Goal: Task Accomplishment & Management: Complete application form

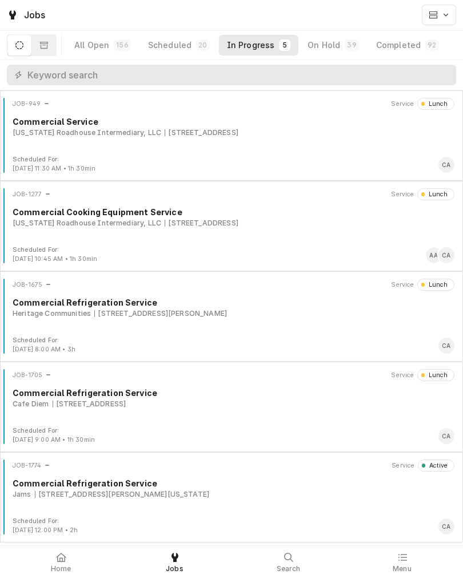
click at [116, 490] on div "1101 Harney St, Omaha, Nebraska 68102" at bounding box center [122, 494] width 174 height 10
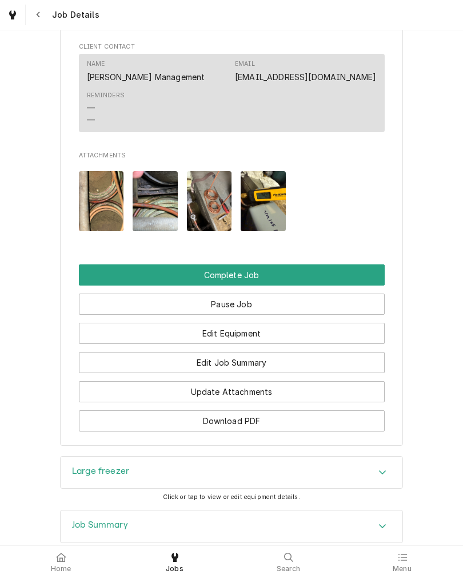
scroll to position [876, 0]
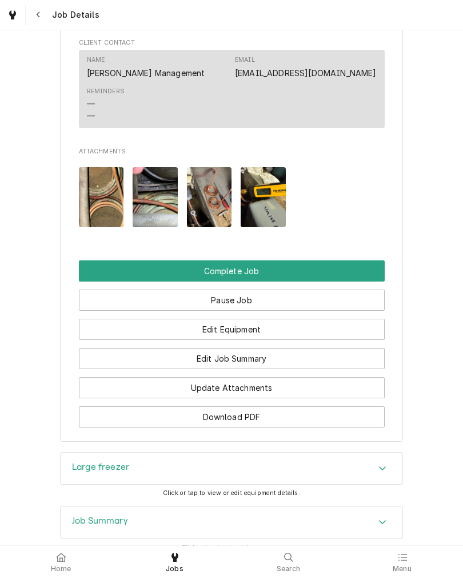
click at [349, 281] on button "Complete Job" at bounding box center [232, 270] width 306 height 21
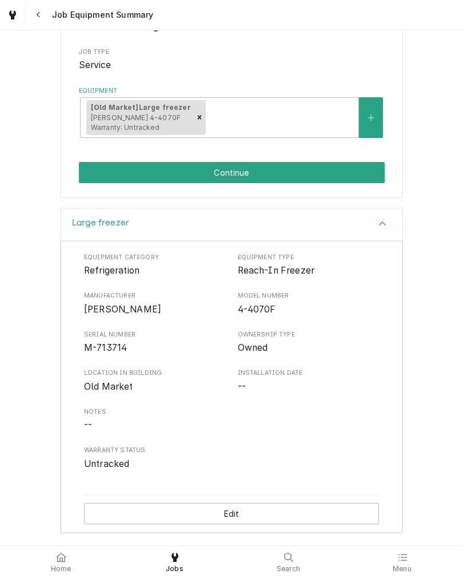
scroll to position [179, 0]
click at [346, 170] on button "Continue" at bounding box center [232, 172] width 306 height 21
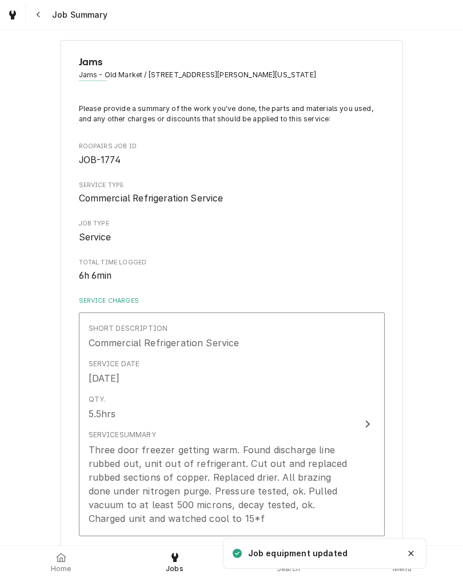
scroll to position [14, 0]
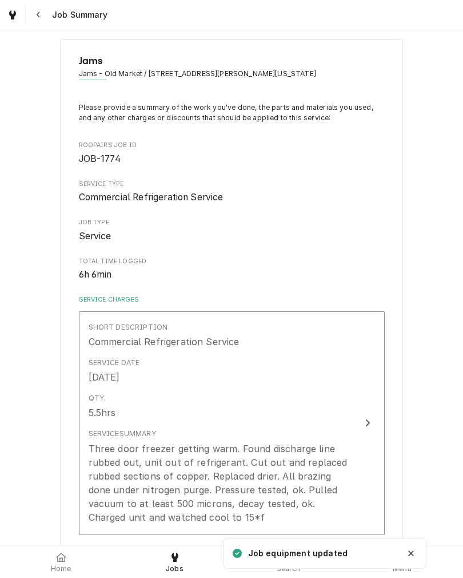
click at [364, 402] on button "Short Description Commercial Refrigeration Service Service Date Sep 2, 2025 Qty…" at bounding box center [232, 423] width 306 height 224
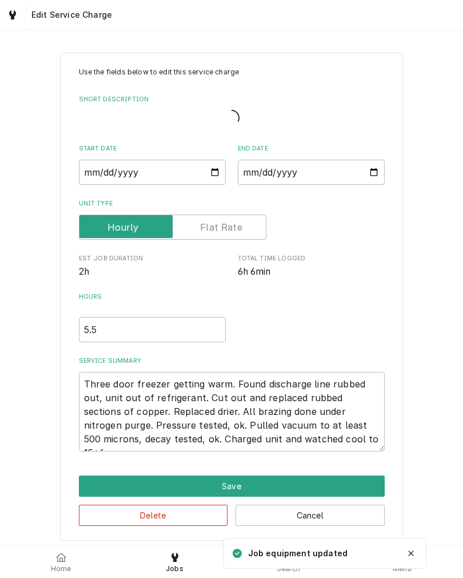
type textarea "x"
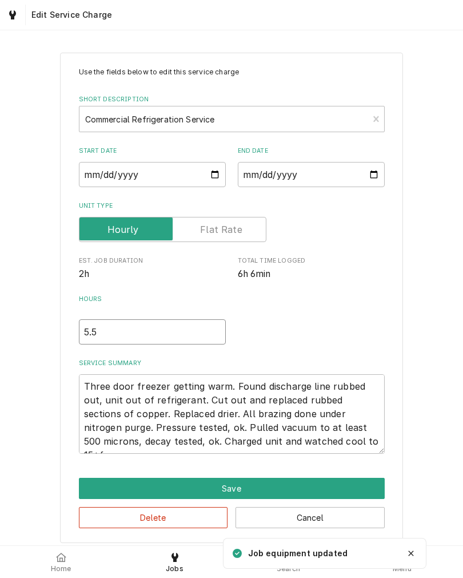
click at [108, 341] on input "5.5" at bounding box center [152, 331] width 147 height 25
type textarea "x"
type input "5"
type textarea "x"
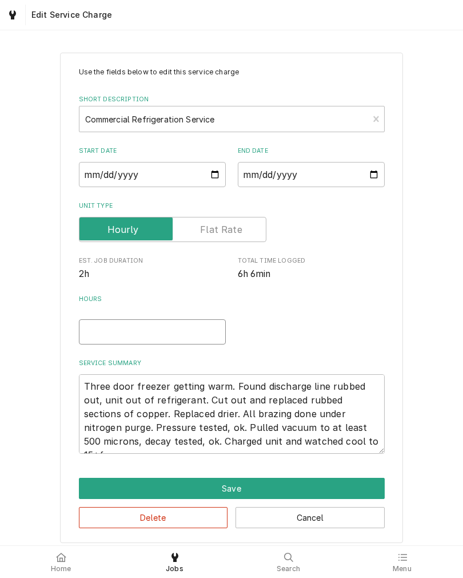
type input "6"
type textarea "x"
type input "6"
click at [34, 346] on div "Use the fields below to edit this service charge Short Description Commercial R…" at bounding box center [231, 297] width 463 height 510
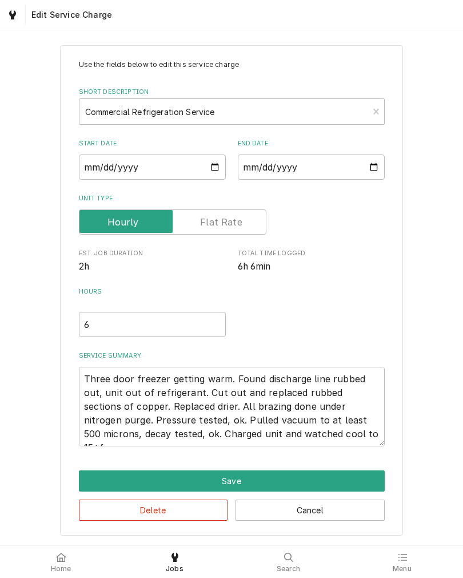
click at [359, 476] on button "Save" at bounding box center [232, 480] width 306 height 21
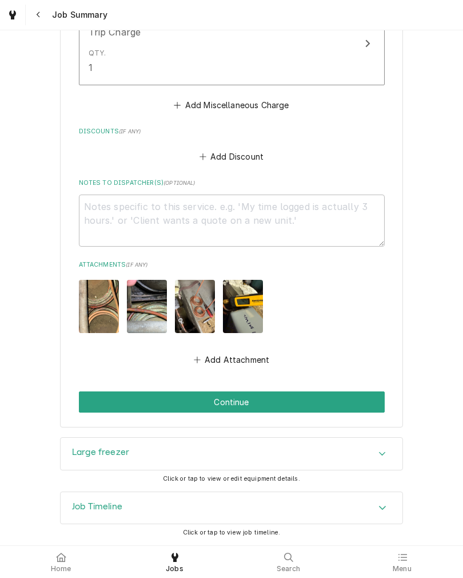
scroll to position [1520, 0]
click at [96, 393] on button "Continue" at bounding box center [232, 401] width 306 height 21
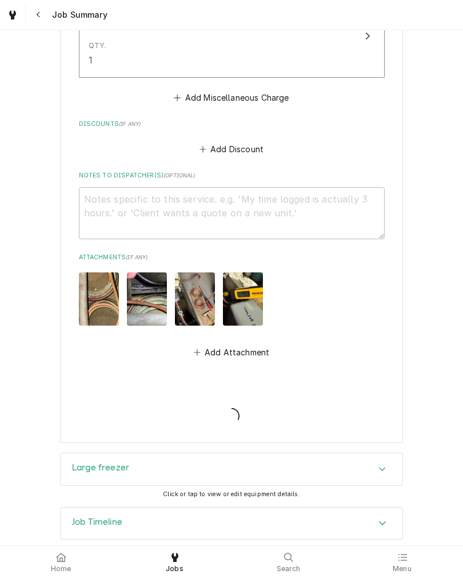
type textarea "x"
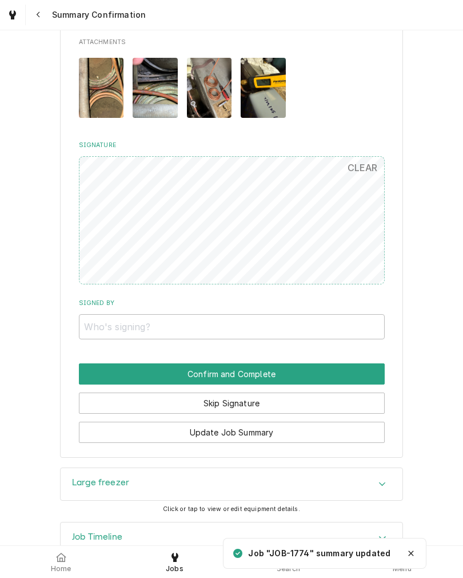
scroll to position [1392, 0]
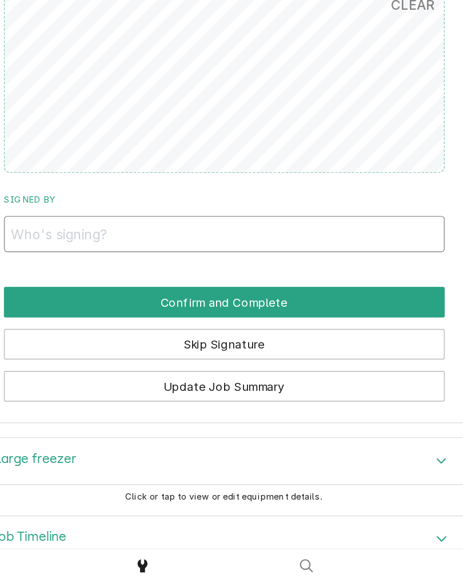
click at [79, 315] on input "Signed By" at bounding box center [232, 327] width 306 height 25
type input "[PERSON_NAME]"
click at [79, 364] on button "Confirm and Complete" at bounding box center [232, 374] width 306 height 21
